Goal: Find specific page/section: Find specific page/section

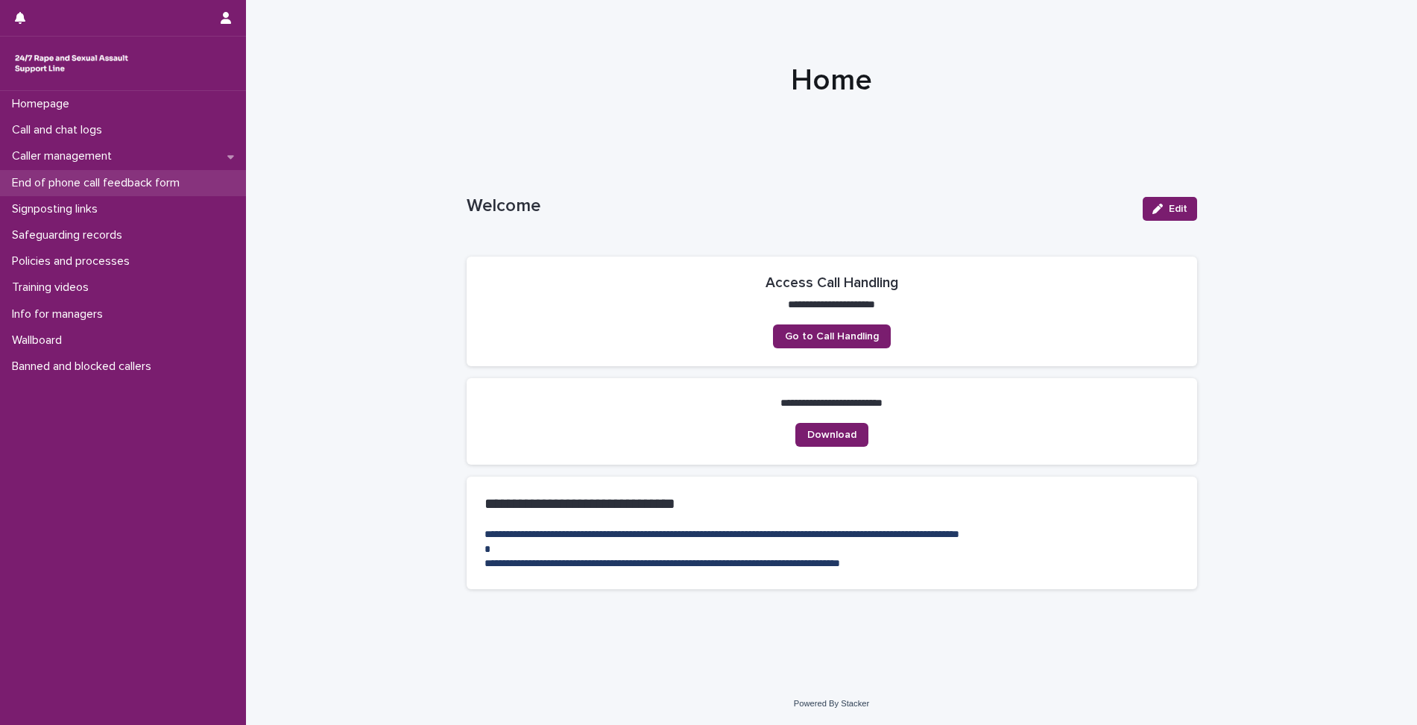
click at [171, 192] on div "End of phone call feedback form" at bounding box center [123, 183] width 246 height 26
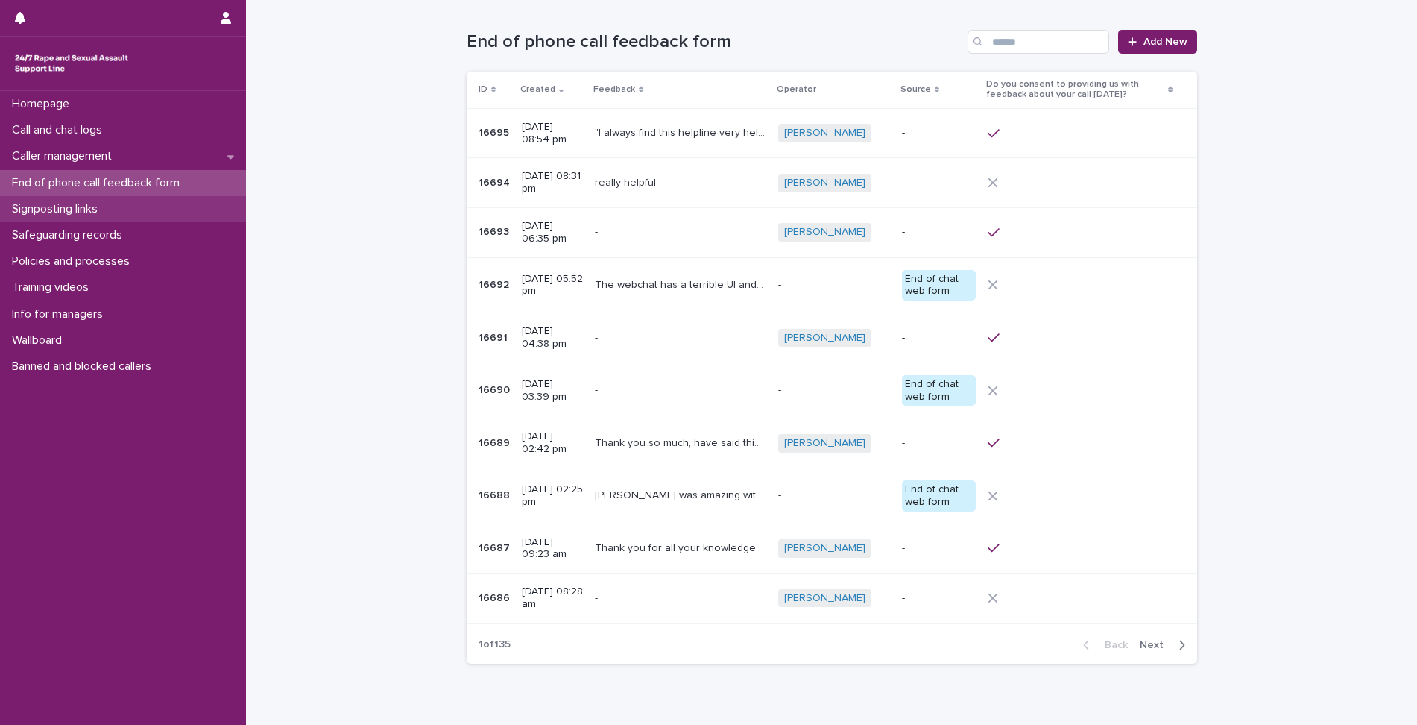
click at [109, 217] on div "Signposting links" at bounding box center [123, 209] width 246 height 26
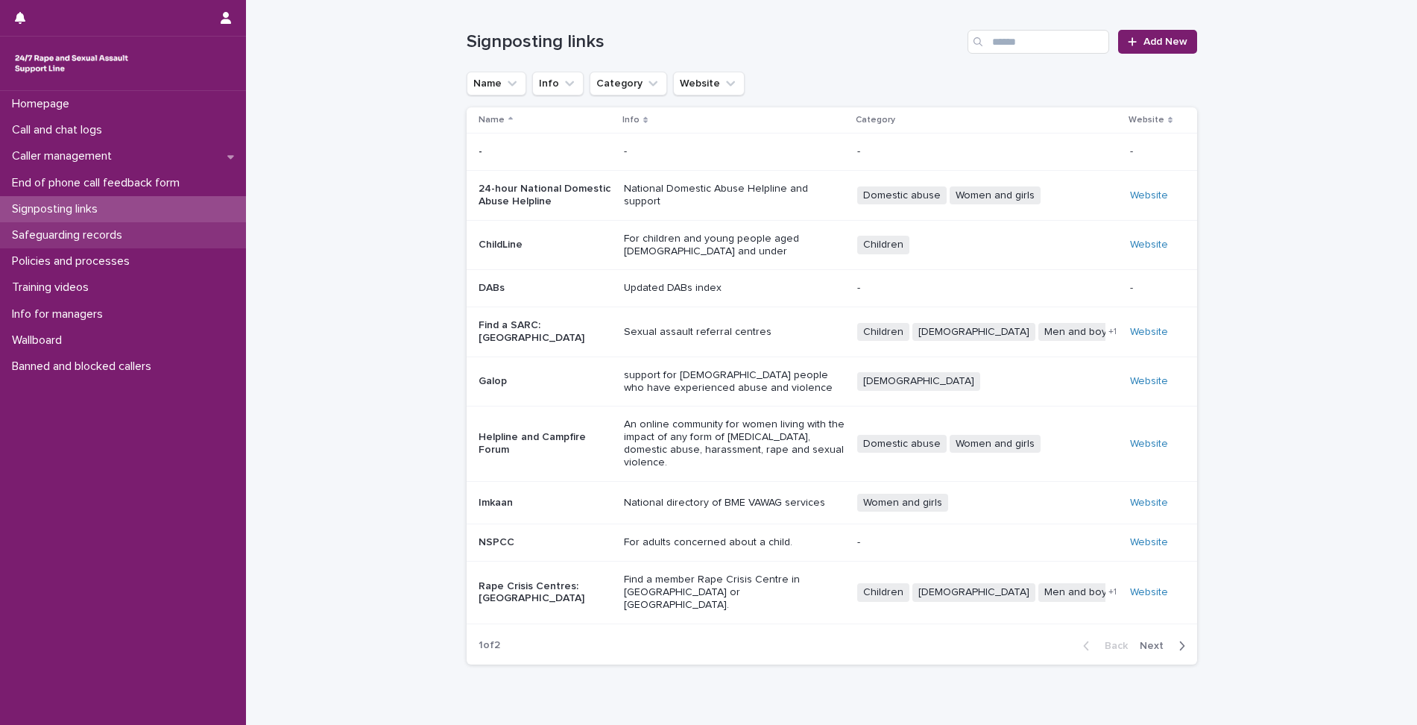
click at [124, 241] on p "Safeguarding records" at bounding box center [70, 235] width 128 height 14
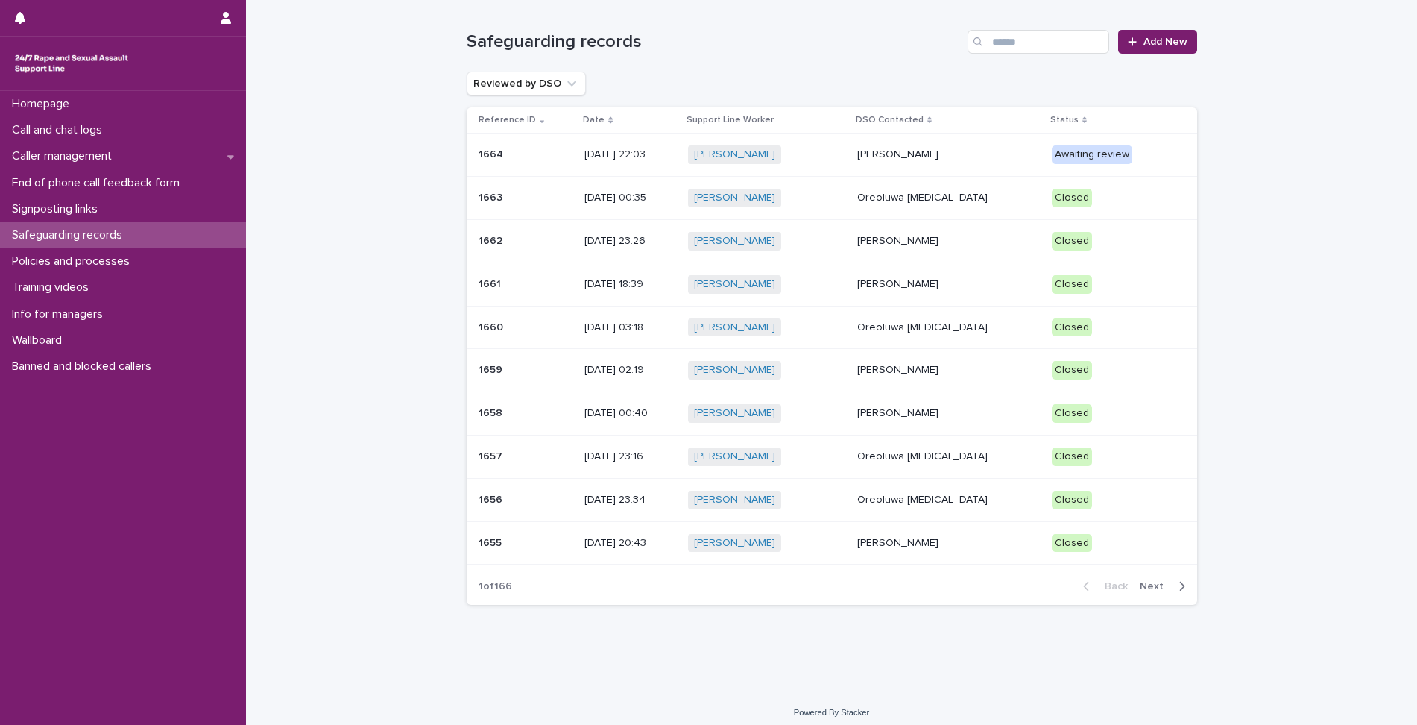
click at [823, 151] on div "[PERSON_NAME] + 0" at bounding box center [766, 154] width 157 height 19
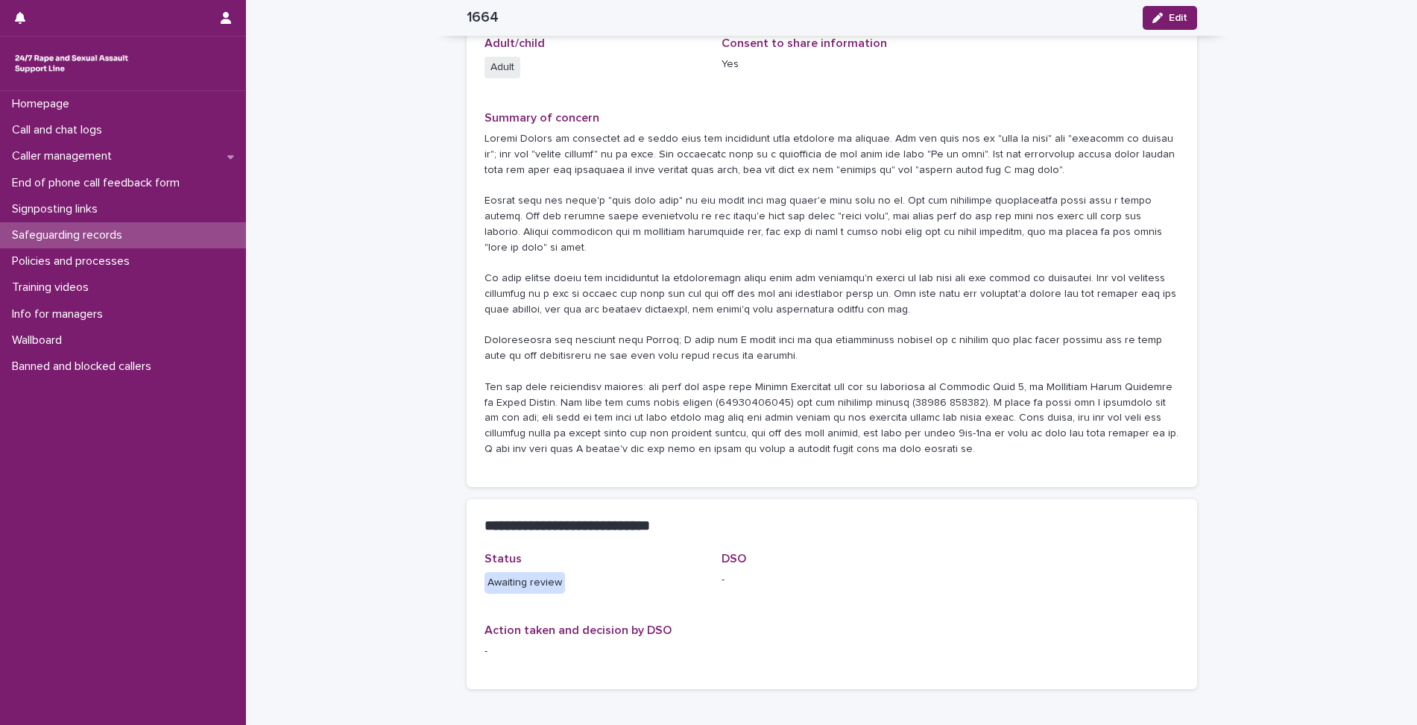
scroll to position [343, 0]
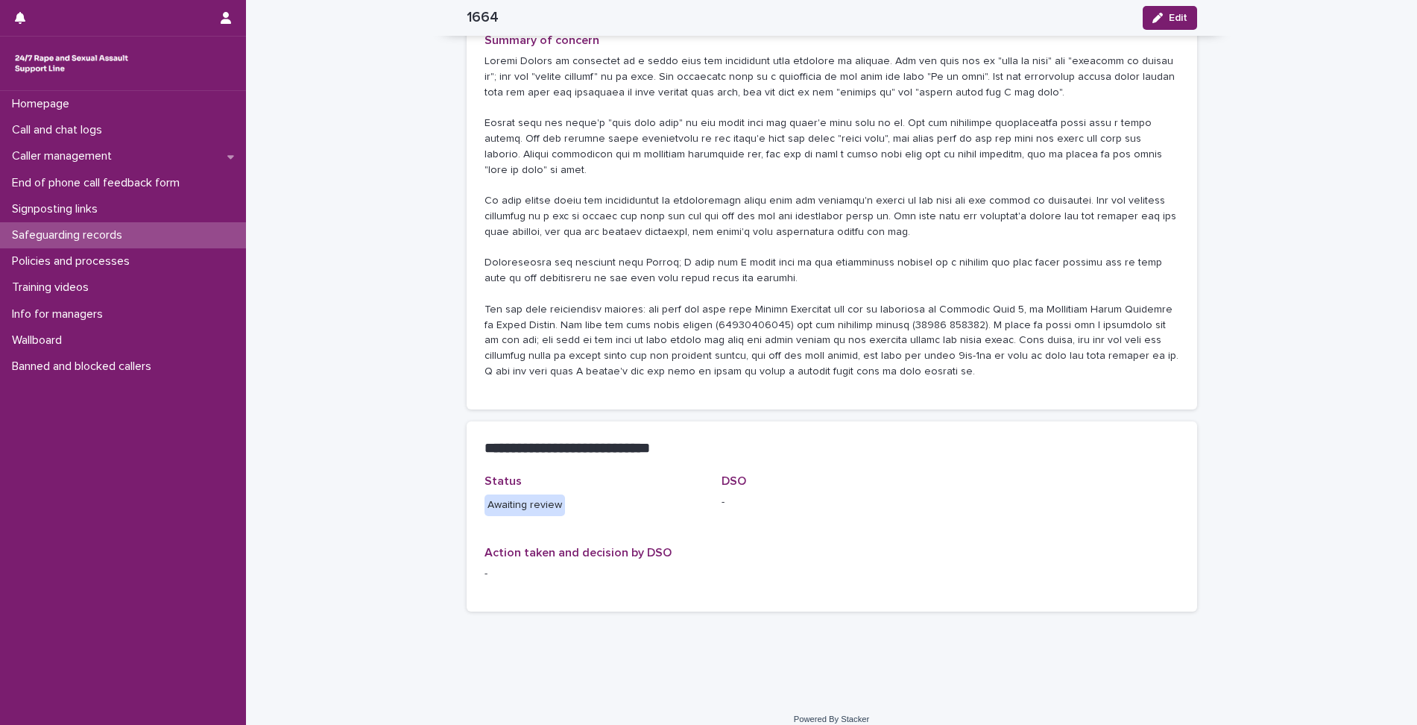
click at [93, 231] on p "Safeguarding records" at bounding box center [70, 235] width 128 height 14
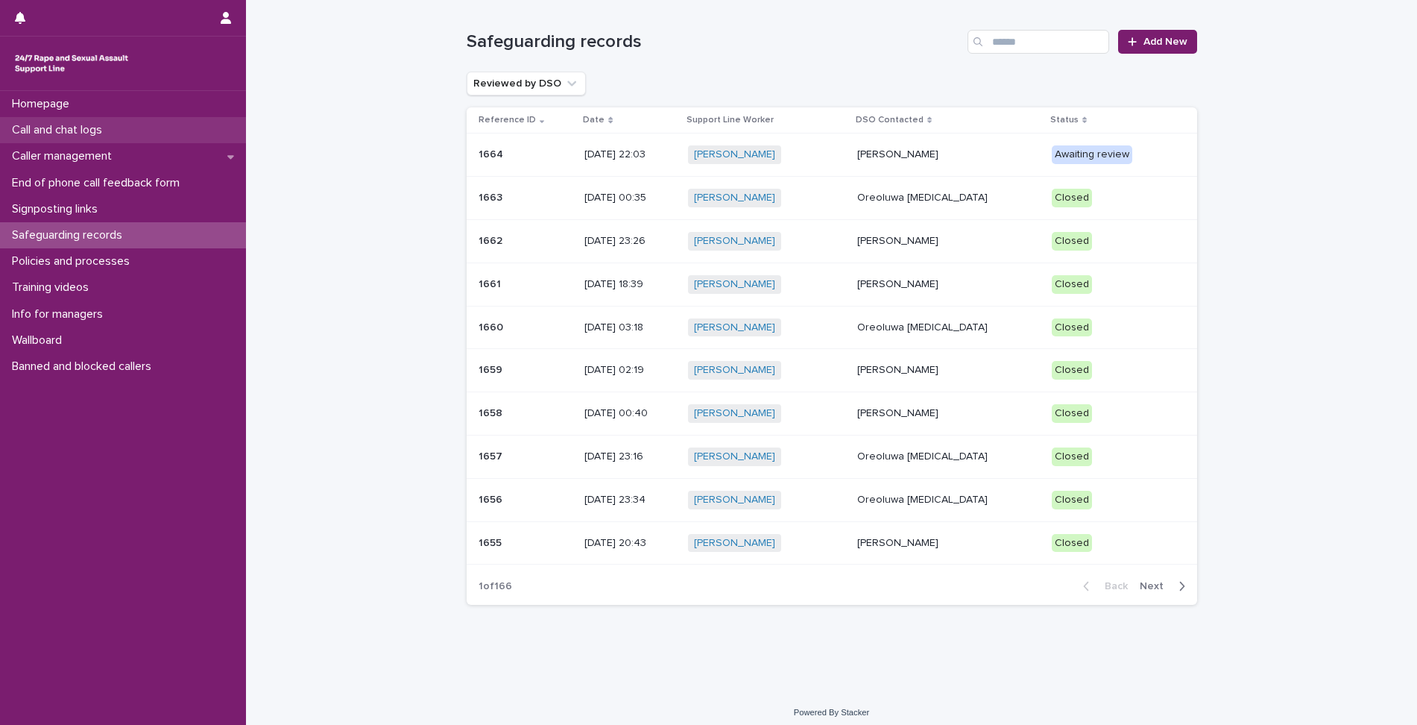
click at [95, 136] on p "Call and chat logs" at bounding box center [60, 130] width 108 height 14
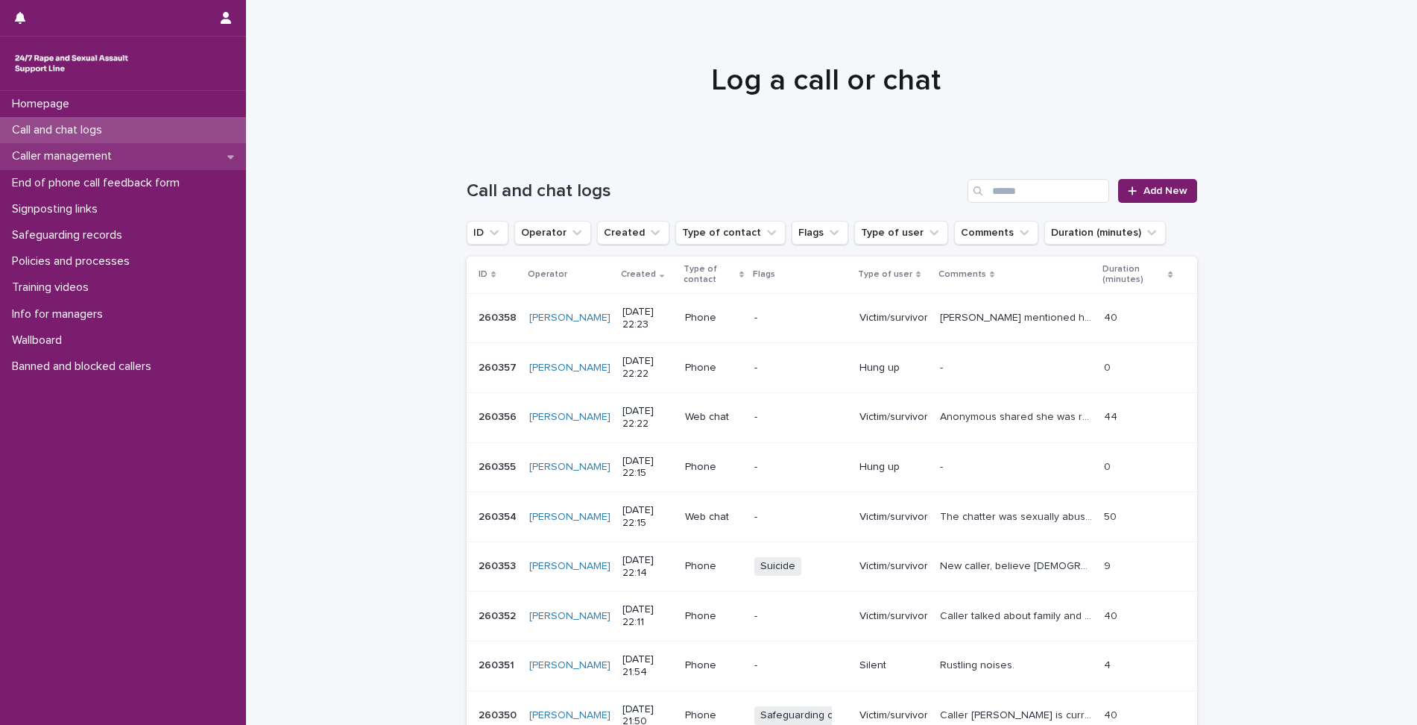
click at [86, 159] on p "Caller management" at bounding box center [65, 156] width 118 height 14
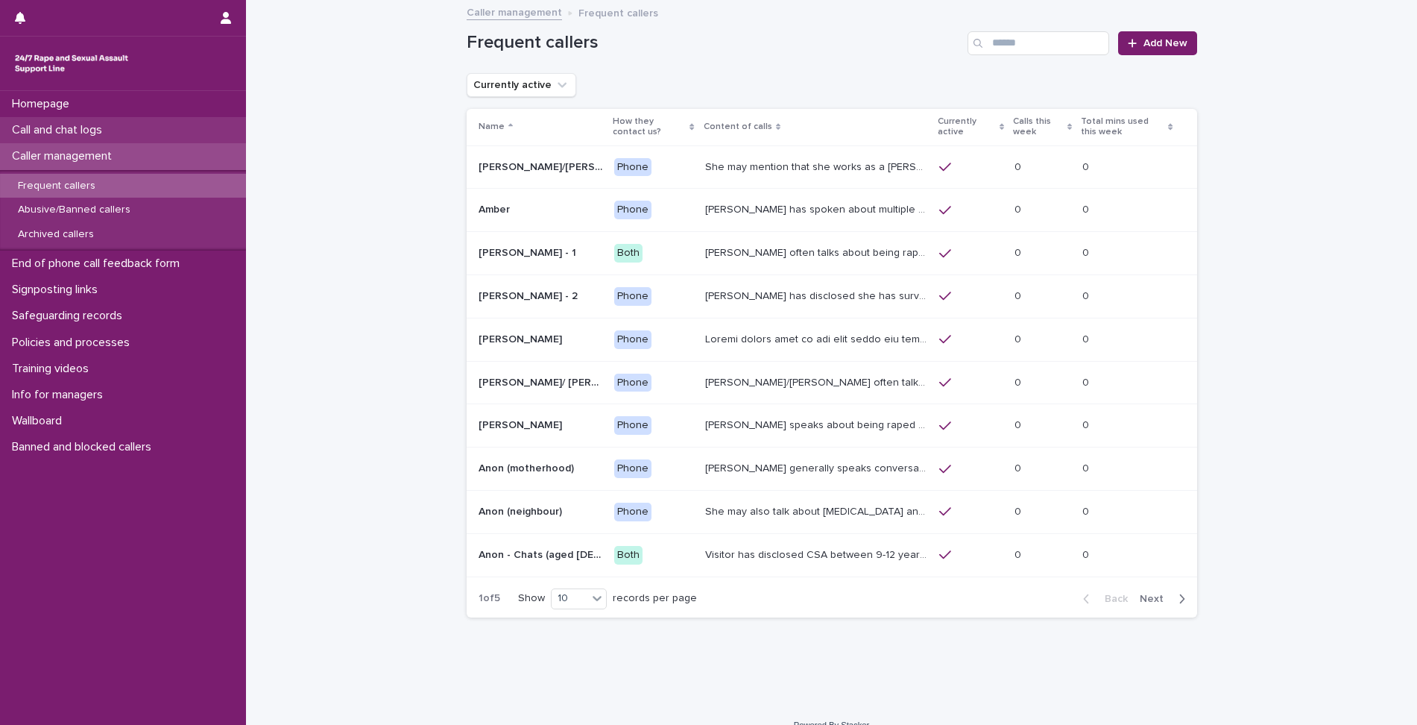
click at [69, 133] on p "Call and chat logs" at bounding box center [60, 130] width 108 height 14
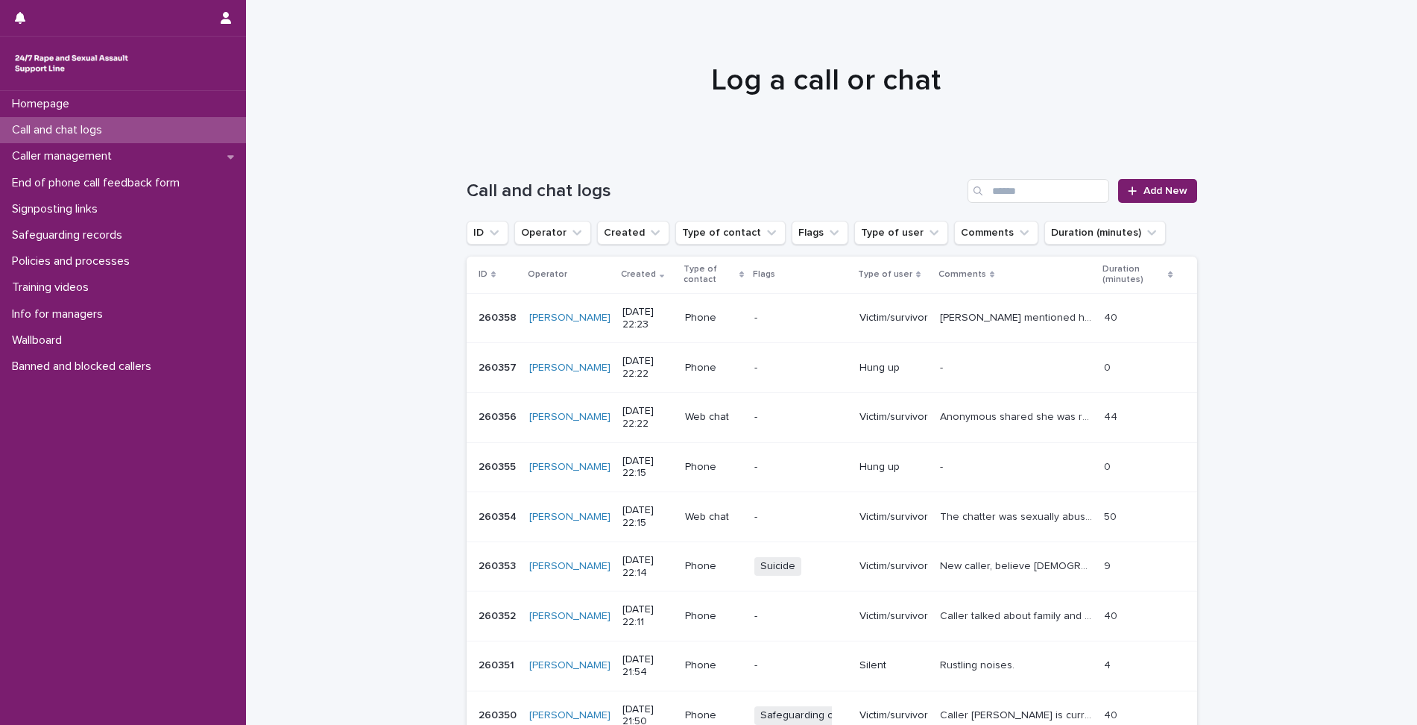
click at [981, 187] on div "Search" at bounding box center [980, 191] width 24 height 24
click at [992, 189] on input "Search" at bounding box center [1039, 191] width 142 height 24
